Goal: Find specific page/section: Find specific page/section

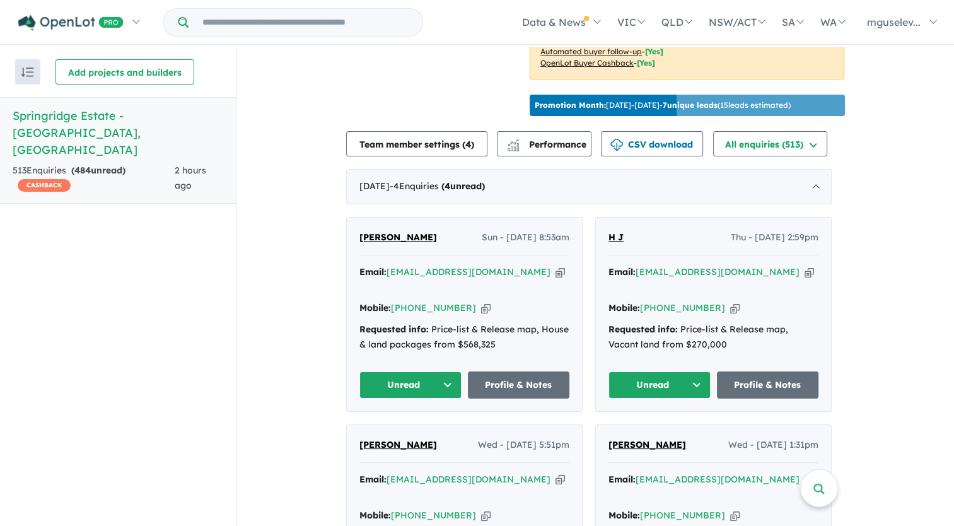
scroll to position [441, 0]
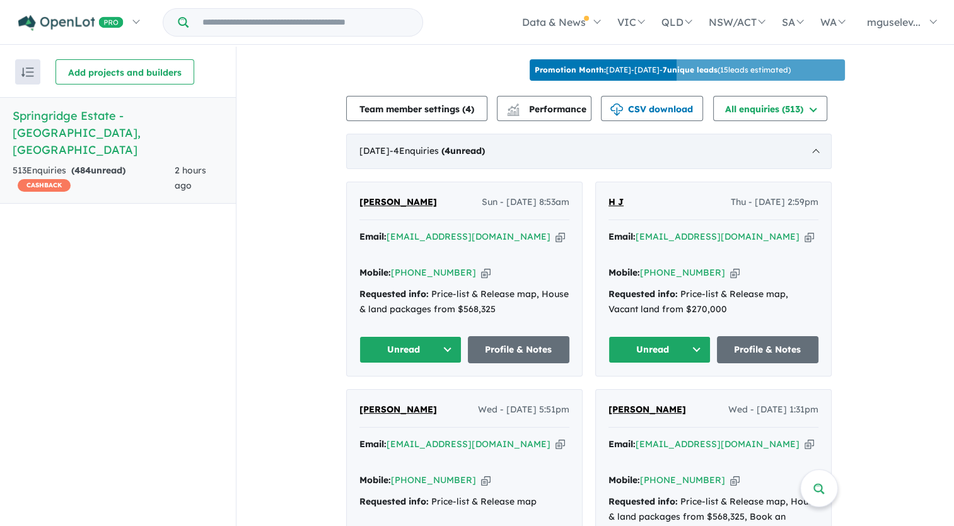
click at [821, 155] on div "[DATE] - 4 Enquir ies ( 4 unread)" at bounding box center [588, 151] width 485 height 35
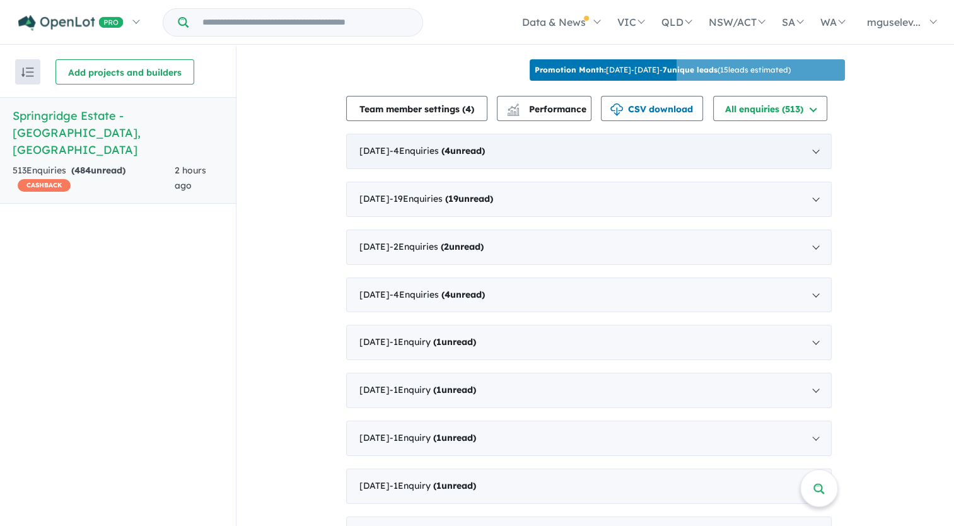
click at [821, 155] on div "[DATE] - 4 Enquir ies ( 4 unread)" at bounding box center [588, 151] width 485 height 35
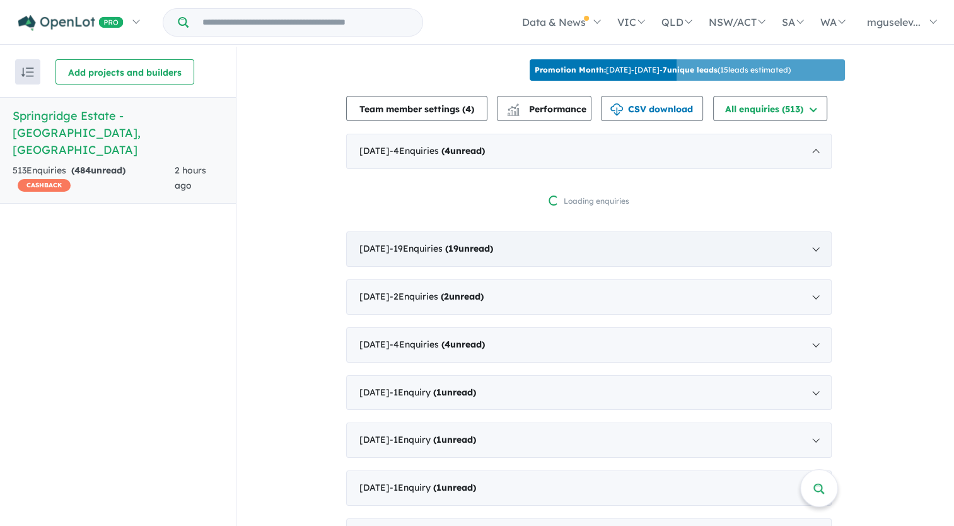
scroll to position [1, 0]
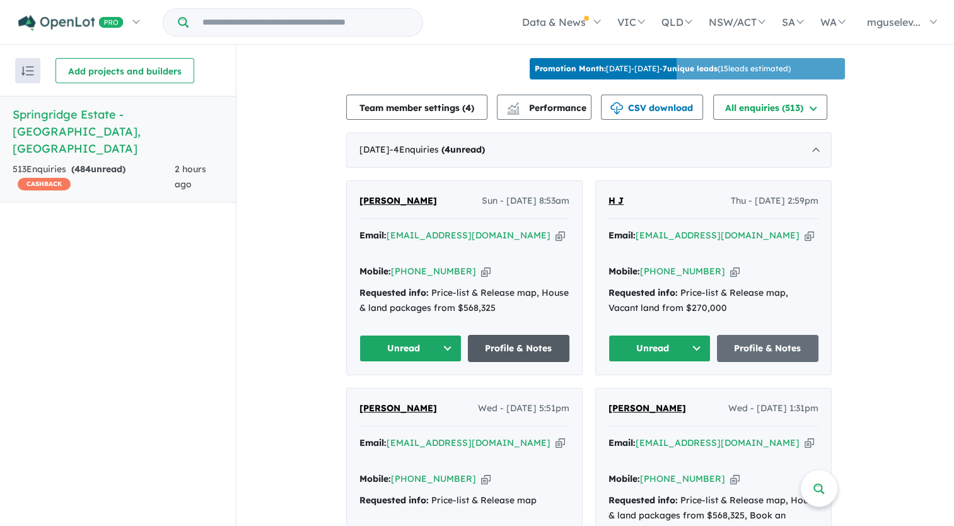
click at [517, 339] on link "Profile & Notes" at bounding box center [519, 348] width 102 height 27
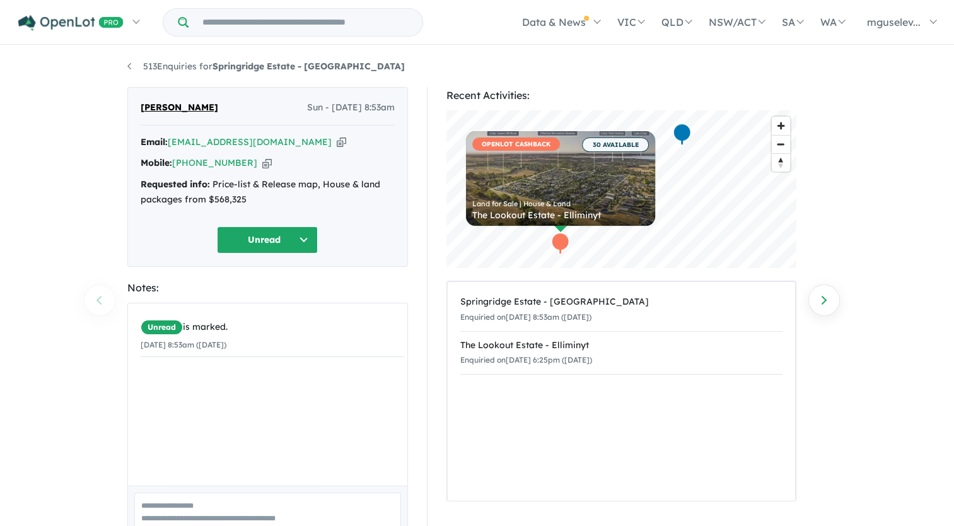
click at [337, 140] on icon "button" at bounding box center [341, 142] width 9 height 13
click at [262, 158] on icon "button" at bounding box center [266, 162] width 9 height 13
